Goal: Information Seeking & Learning: Learn about a topic

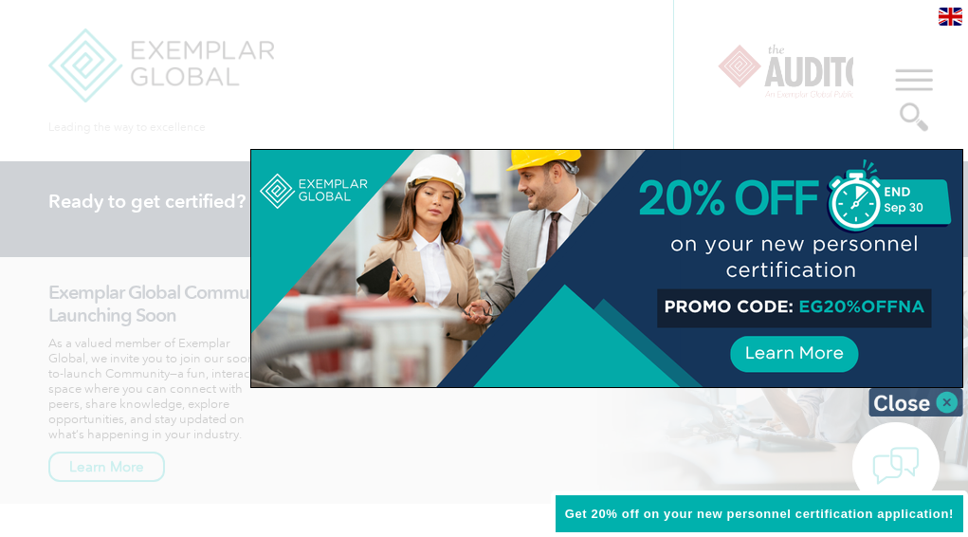
click at [946, 395] on img at bounding box center [915, 402] width 95 height 28
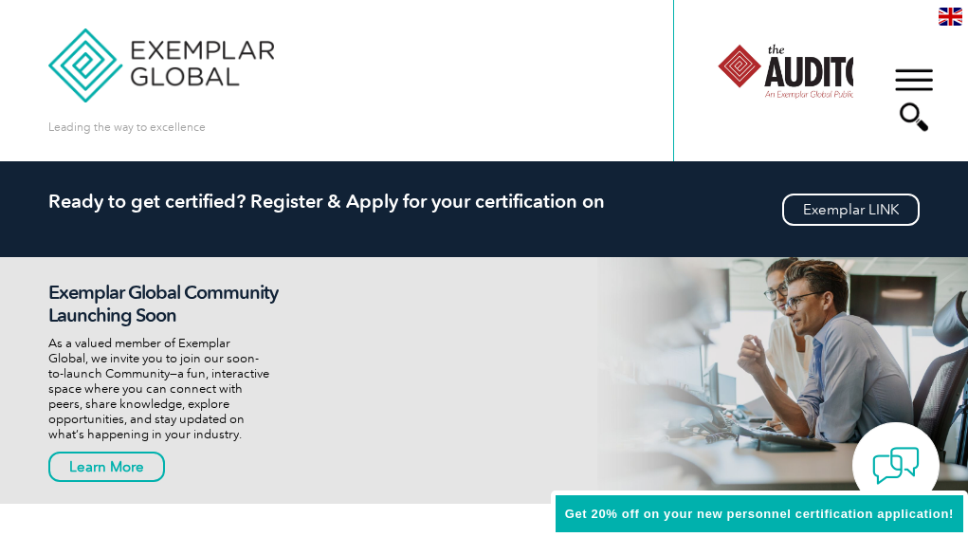
click at [885, 483] on link "Find Certified Professional / Training Provider" at bounding box center [483, 510] width 871 height 54
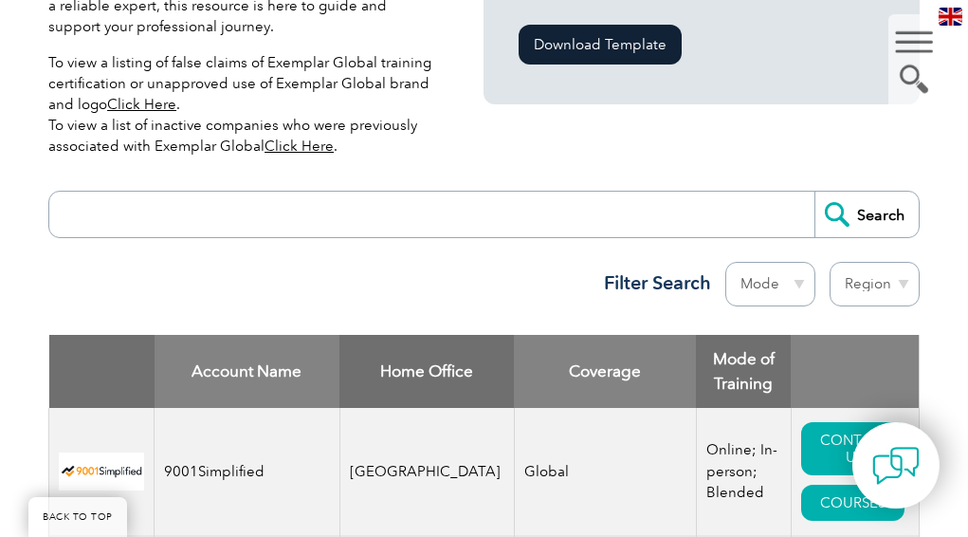
scroll to position [611, 0]
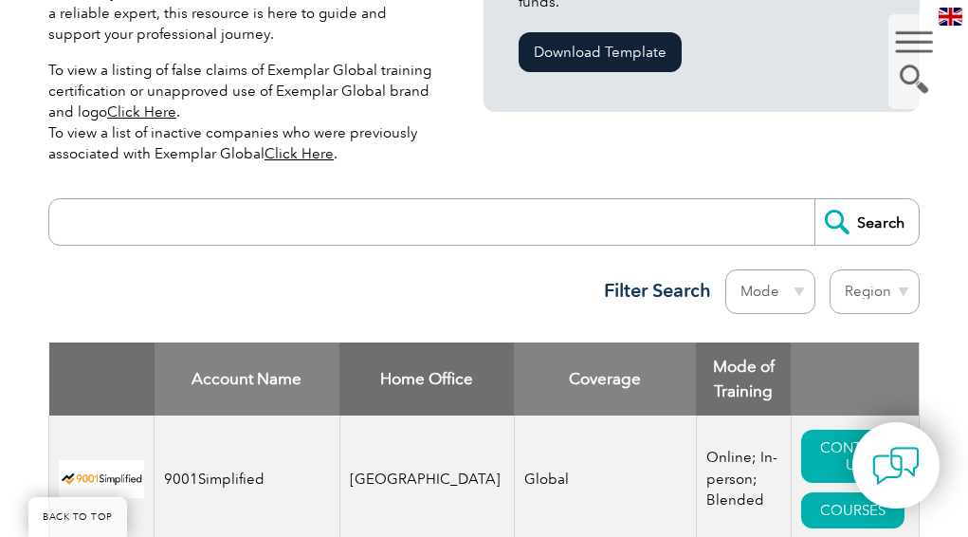
click at [162, 199] on input "search" at bounding box center [436, 221] width 755 height 45
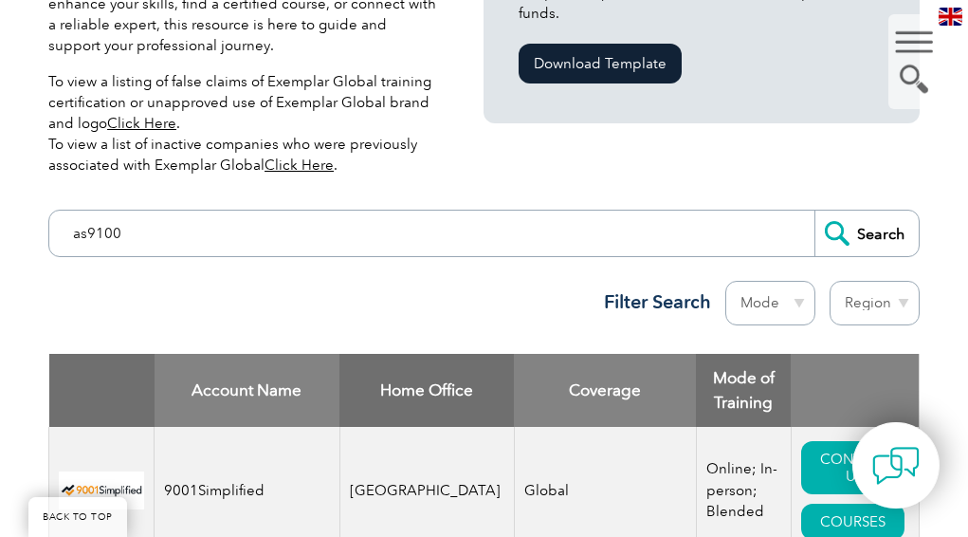
type input "as9100"
click at [814, 210] on input "Search" at bounding box center [866, 232] width 104 height 45
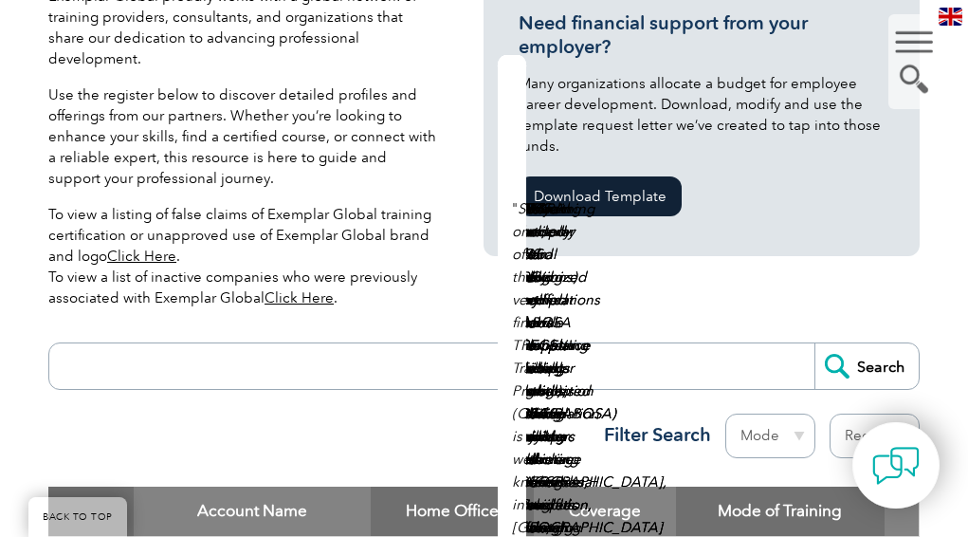
scroll to position [438, 0]
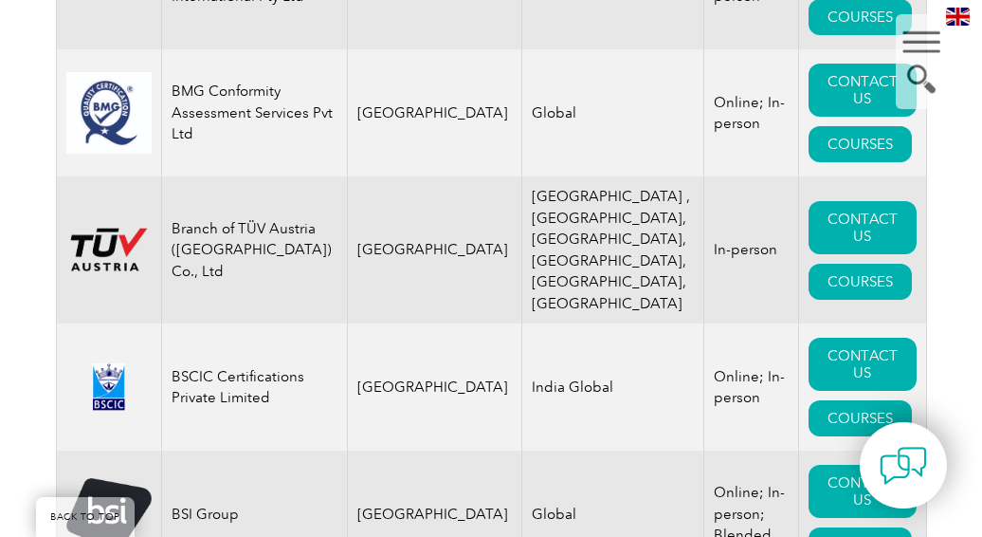
scroll to position [5500, 0]
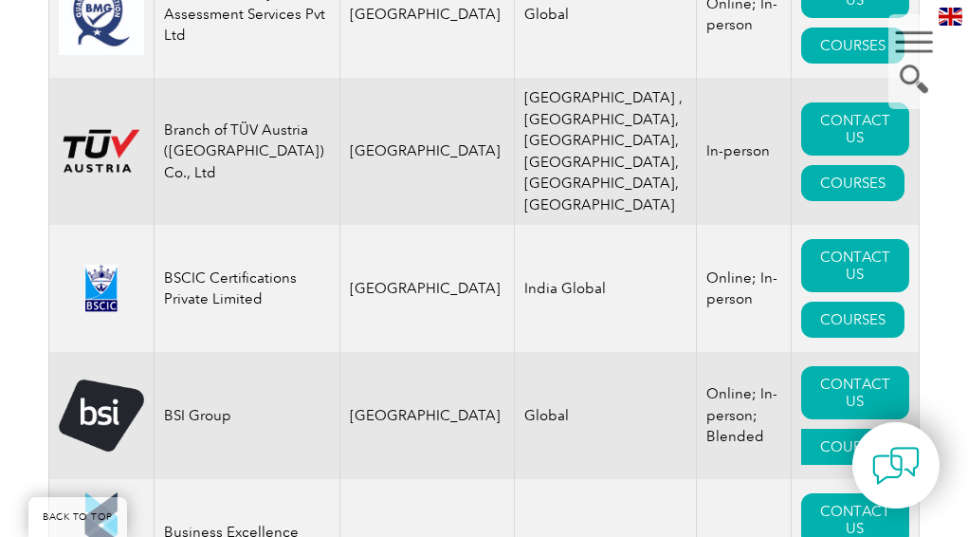
click at [893, 428] on link "COURSES" at bounding box center [852, 446] width 103 height 36
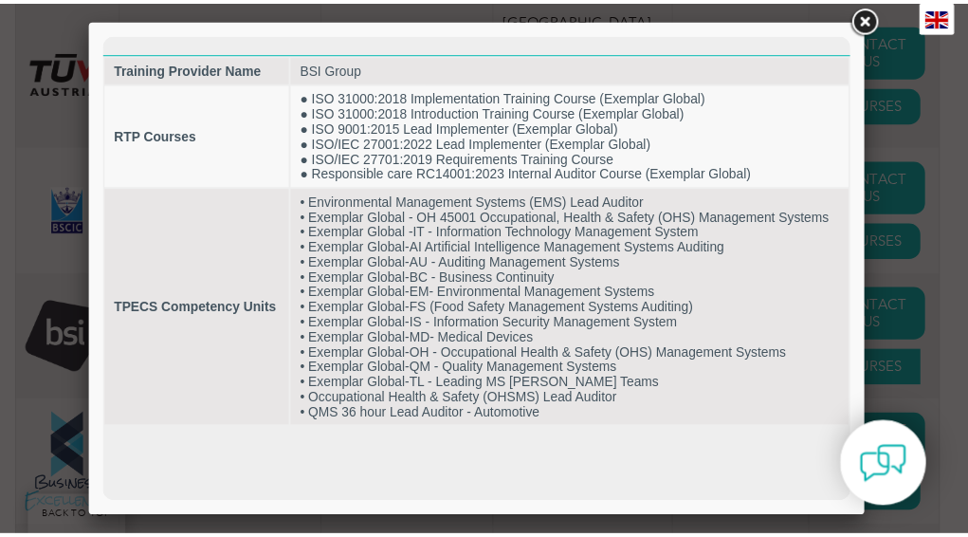
scroll to position [0, 0]
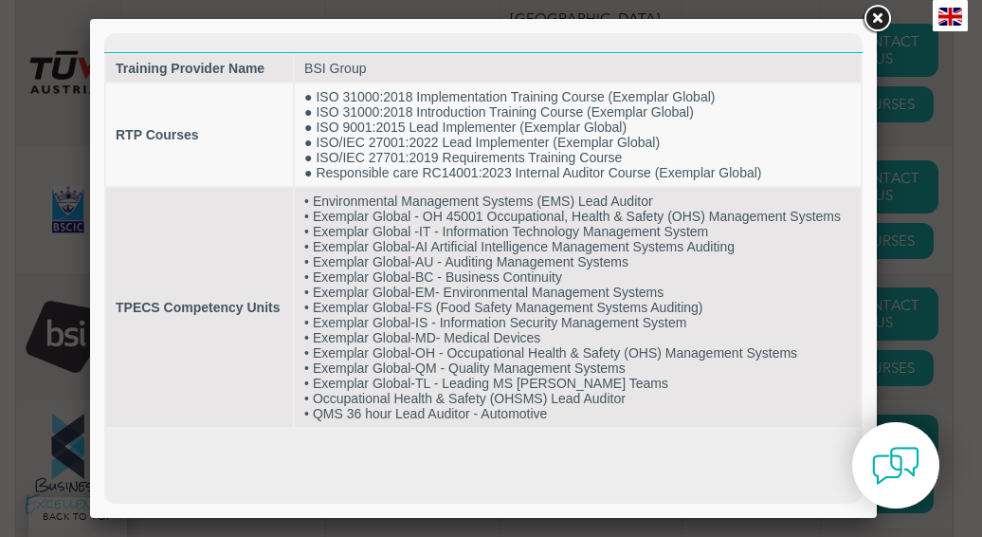
click at [878, 17] on link at bounding box center [877, 19] width 34 height 34
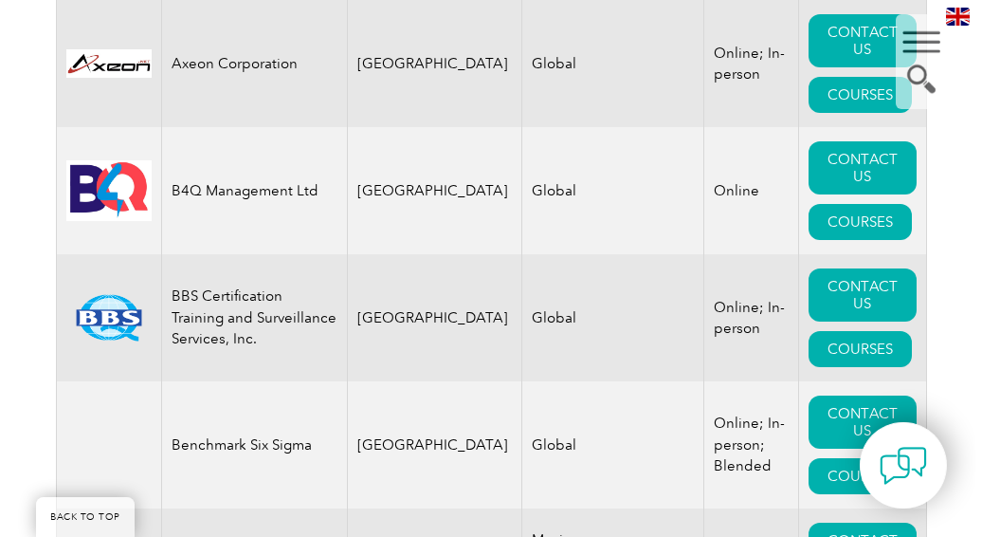
scroll to position [2699, 0]
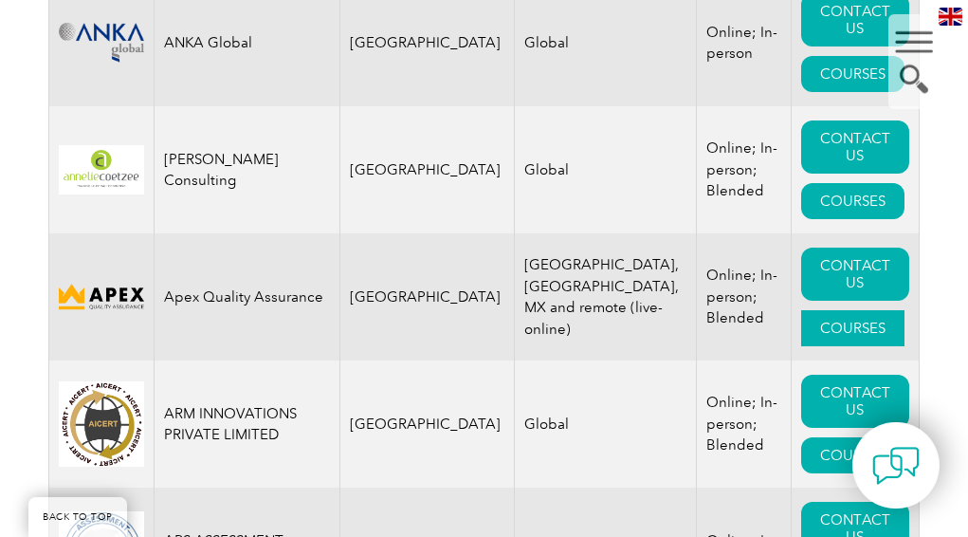
click at [851, 310] on link "COURSES" at bounding box center [852, 328] width 103 height 36
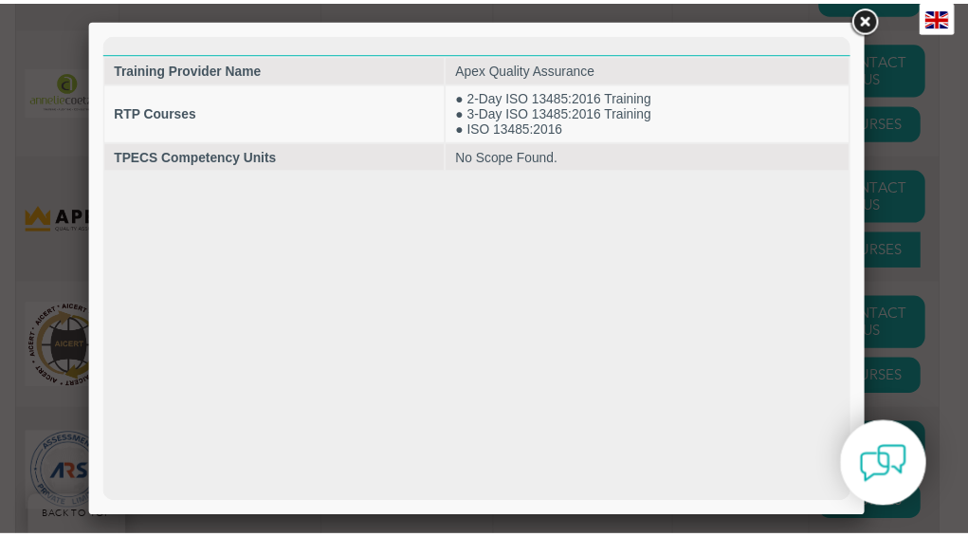
scroll to position [0, 0]
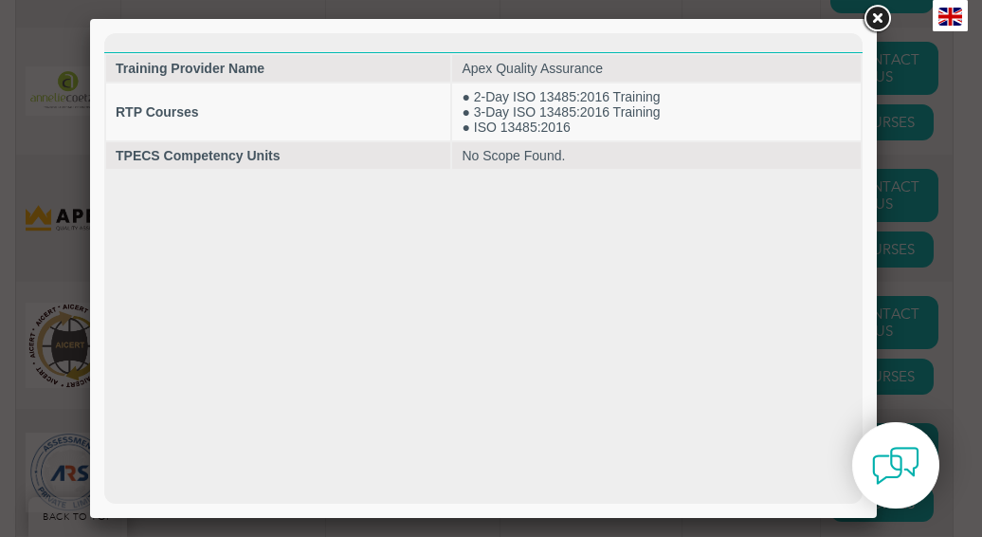
click at [882, 22] on link at bounding box center [877, 19] width 34 height 34
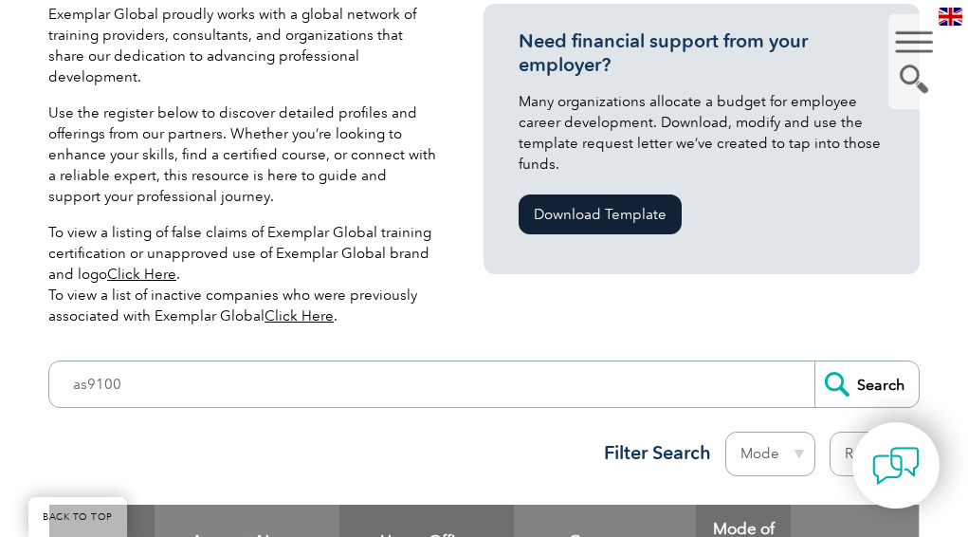
scroll to position [430, 0]
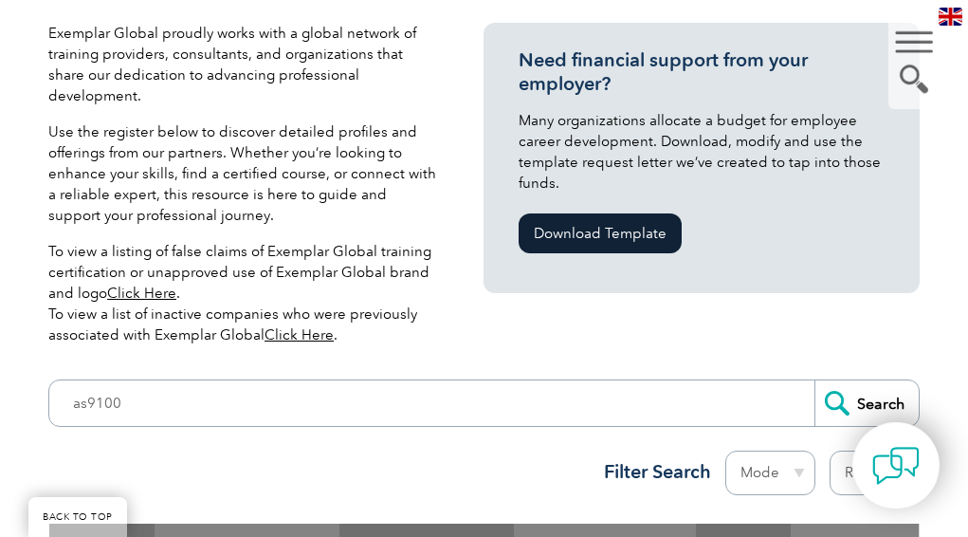
select select "[GEOGRAPHIC_DATA]"
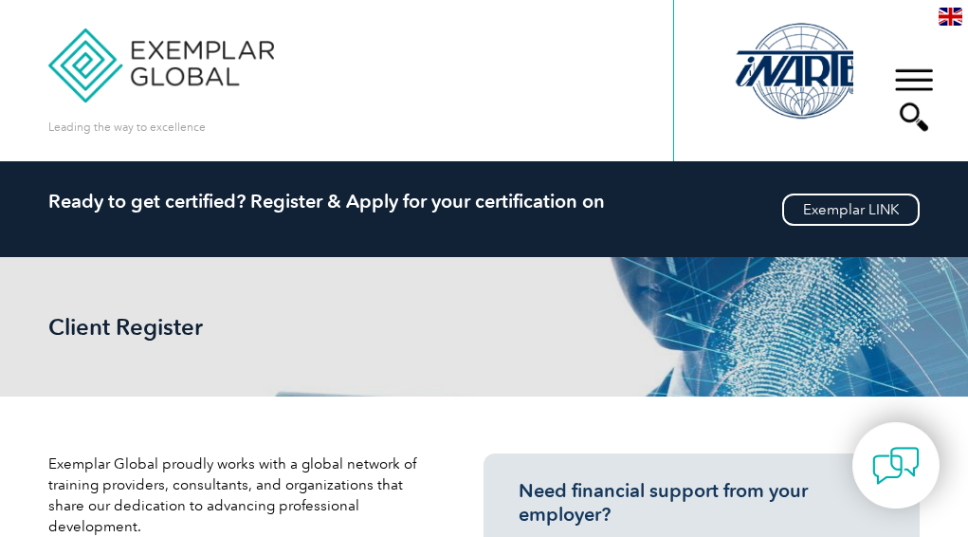
select select "[GEOGRAPHIC_DATA]"
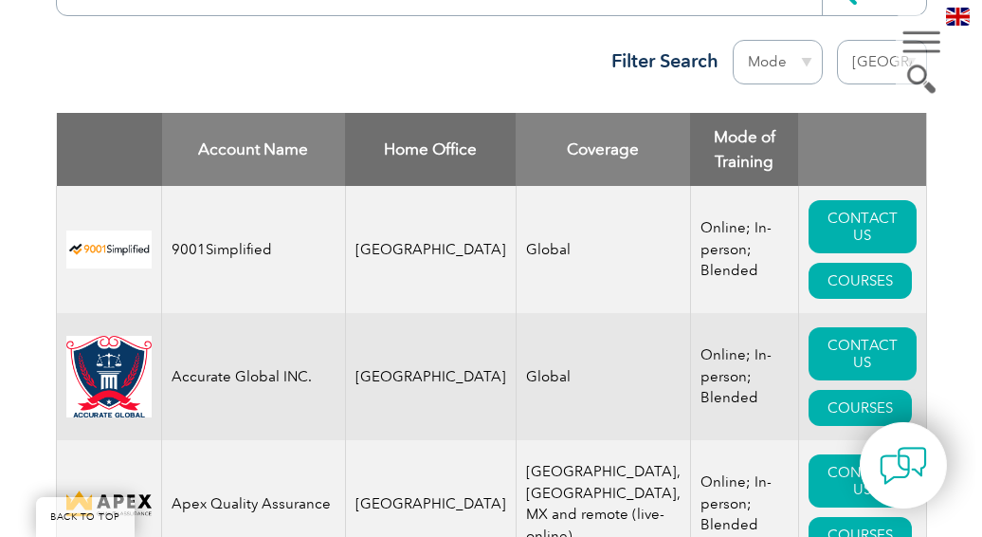
scroll to position [843, 0]
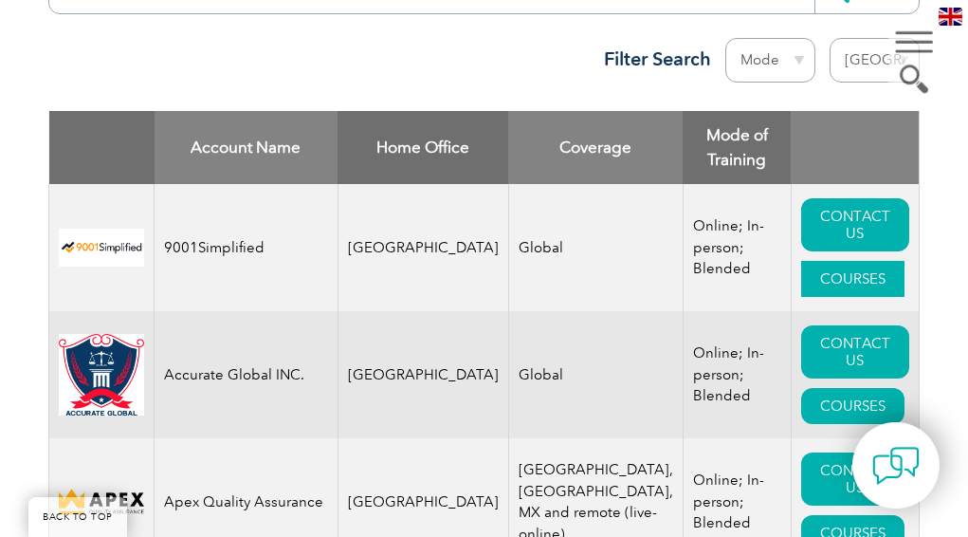
click at [846, 261] on link "COURSES" at bounding box center [852, 279] width 103 height 36
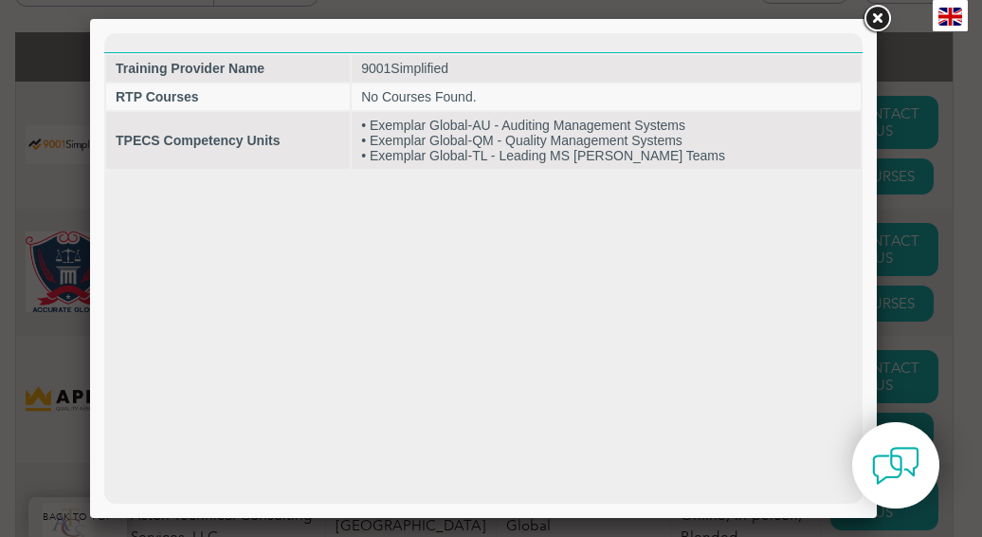
click at [875, 22] on link at bounding box center [877, 19] width 34 height 34
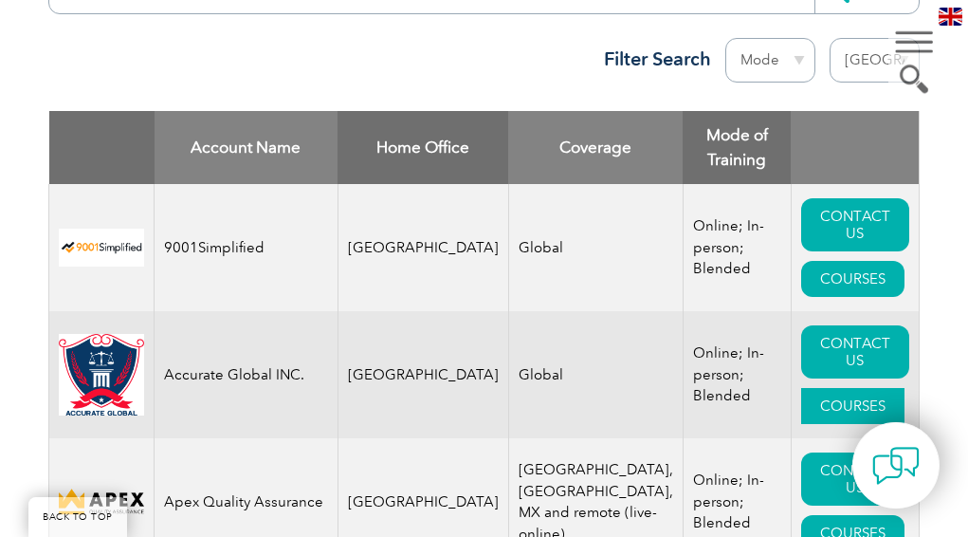
click at [838, 388] on link "COURSES" at bounding box center [852, 406] width 103 height 36
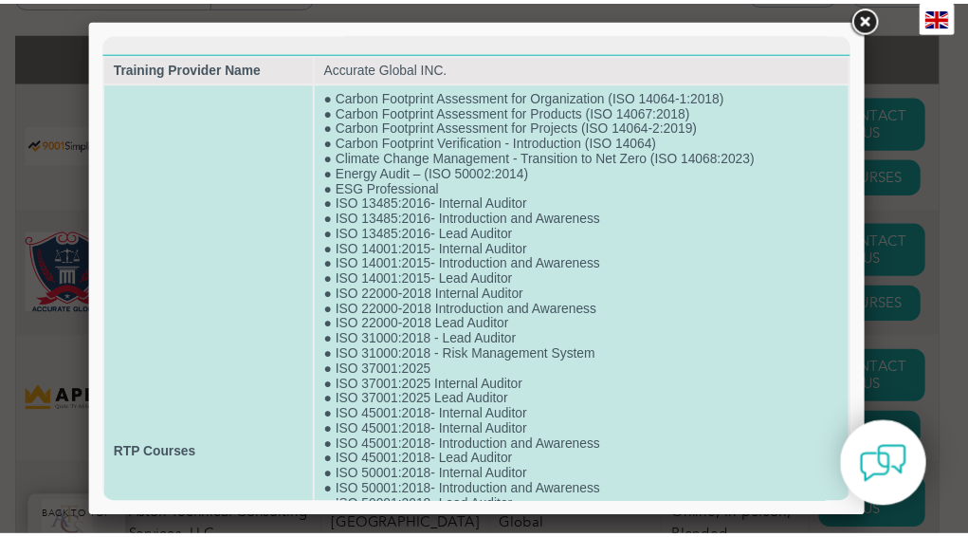
scroll to position [349, 0]
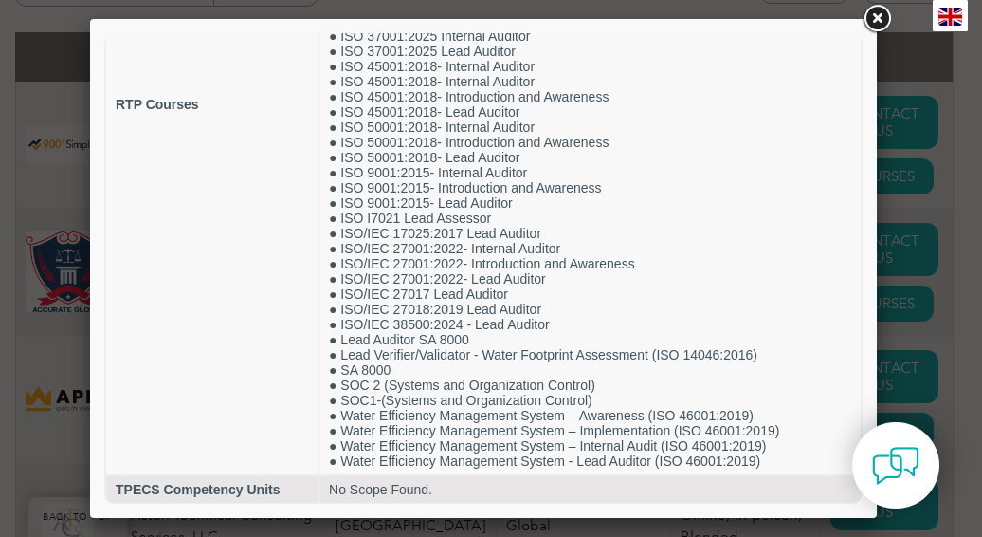
click at [876, 18] on link at bounding box center [877, 19] width 34 height 34
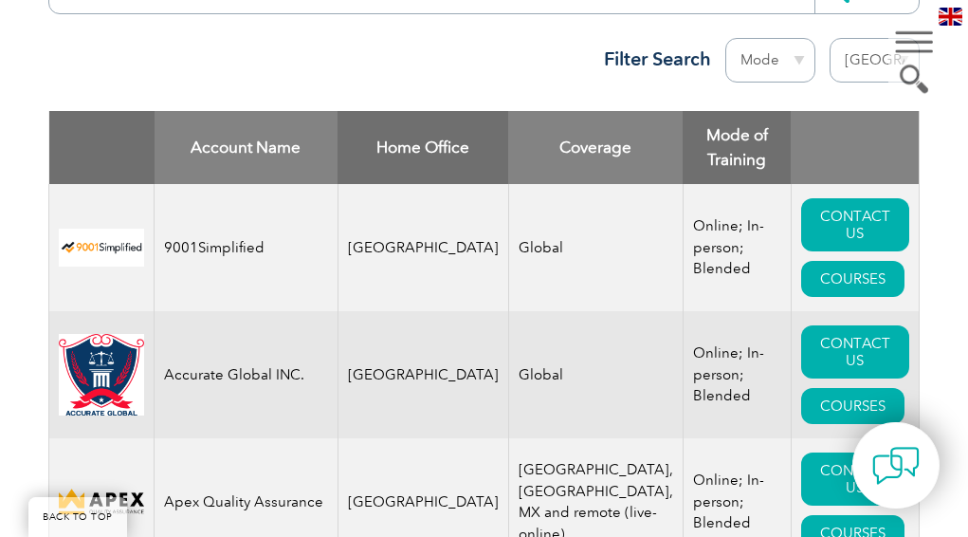
scroll to position [983, 0]
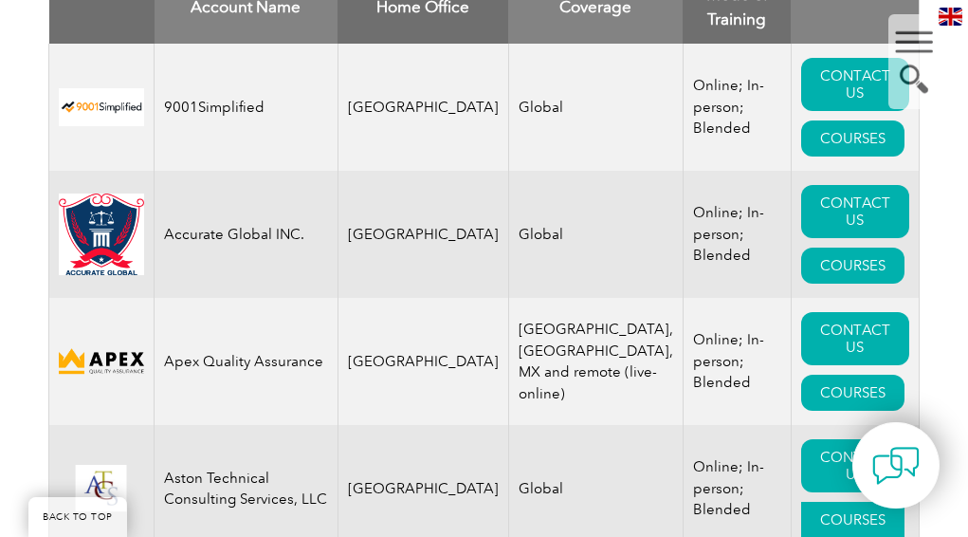
click at [850, 501] on link "COURSES" at bounding box center [852, 519] width 103 height 36
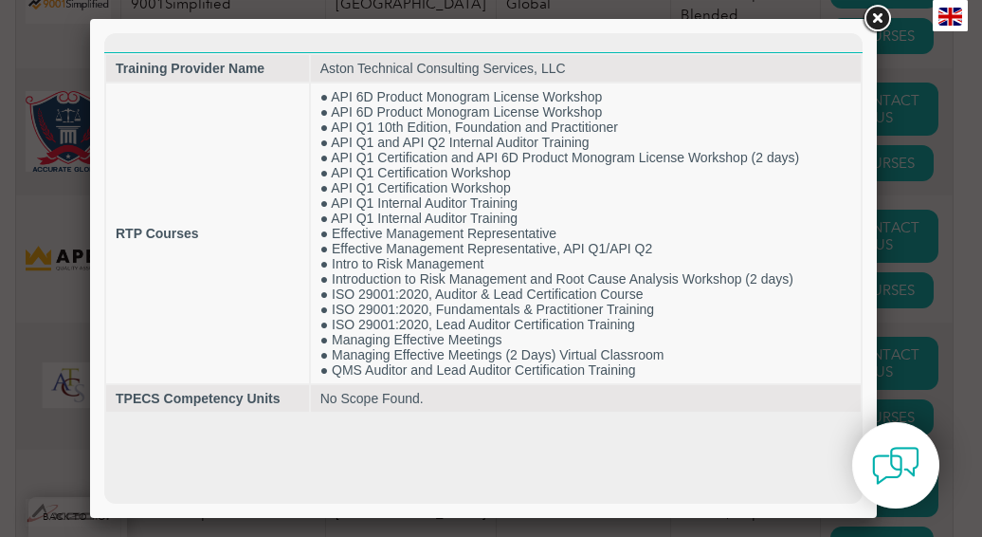
click at [879, 18] on link at bounding box center [877, 19] width 34 height 34
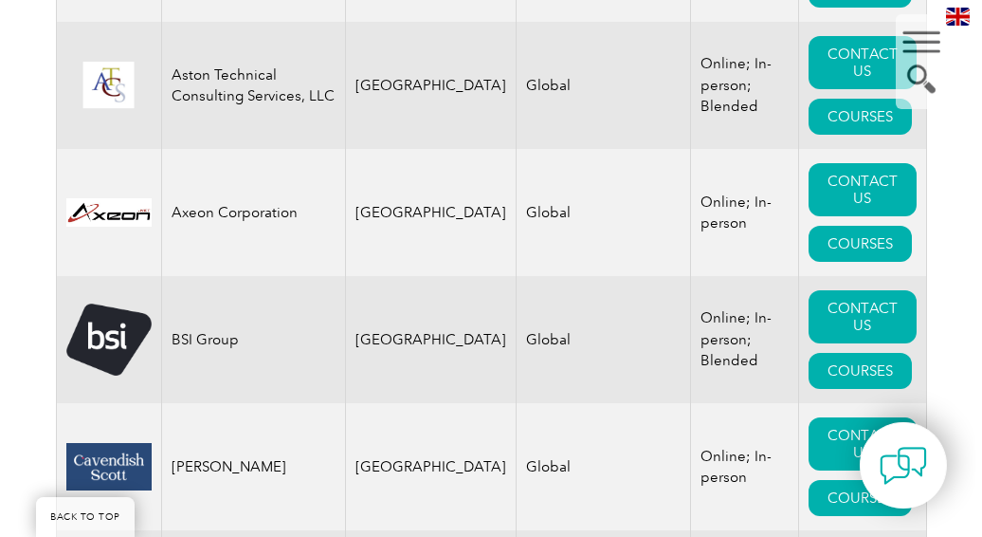
scroll to position [1388, 0]
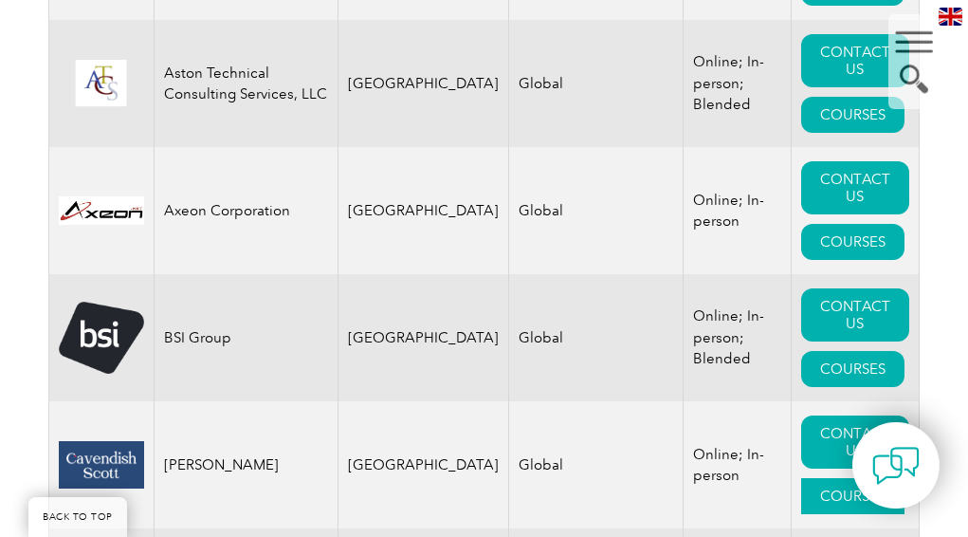
click at [870, 478] on link "COURSES" at bounding box center [852, 496] width 103 height 36
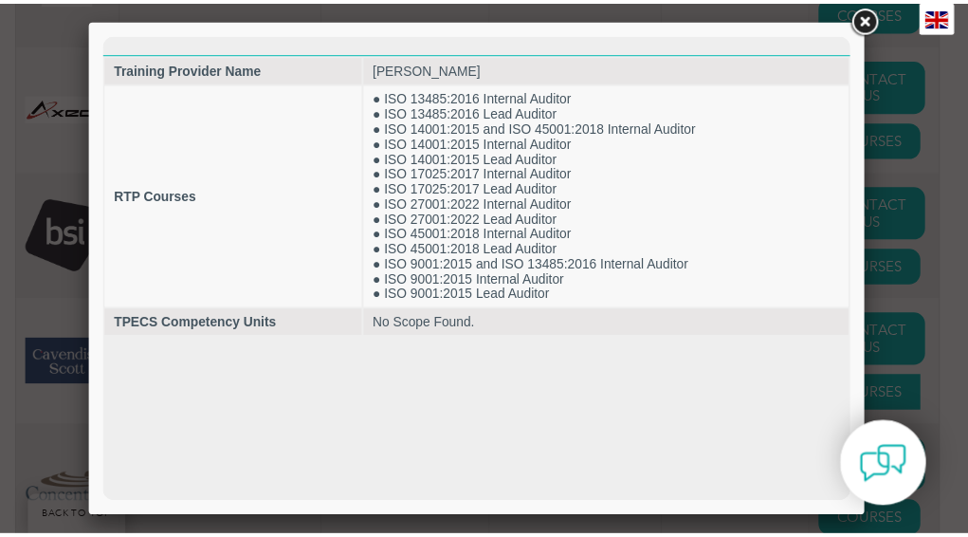
scroll to position [0, 0]
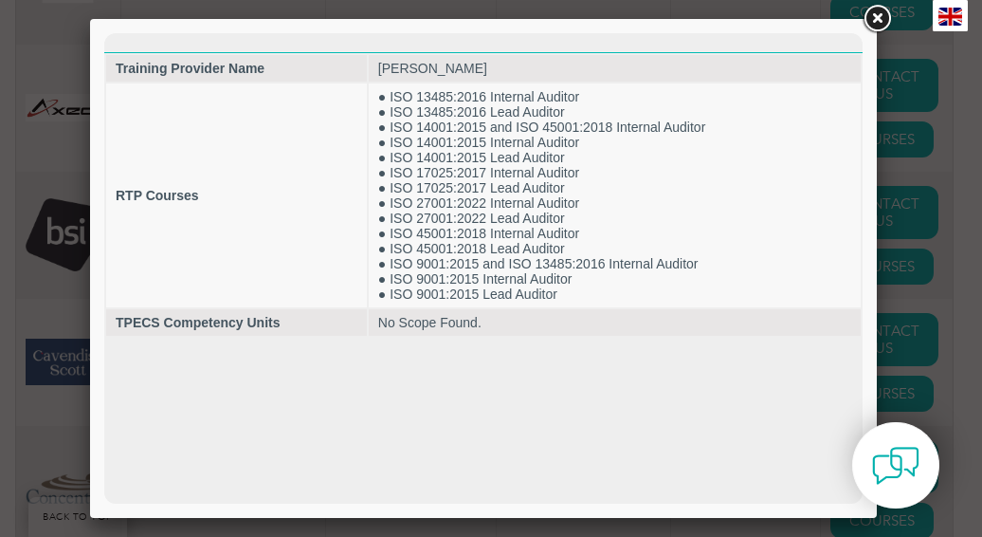
click at [874, 20] on link at bounding box center [877, 19] width 34 height 34
